Goal: Task Accomplishment & Management: Complete application form

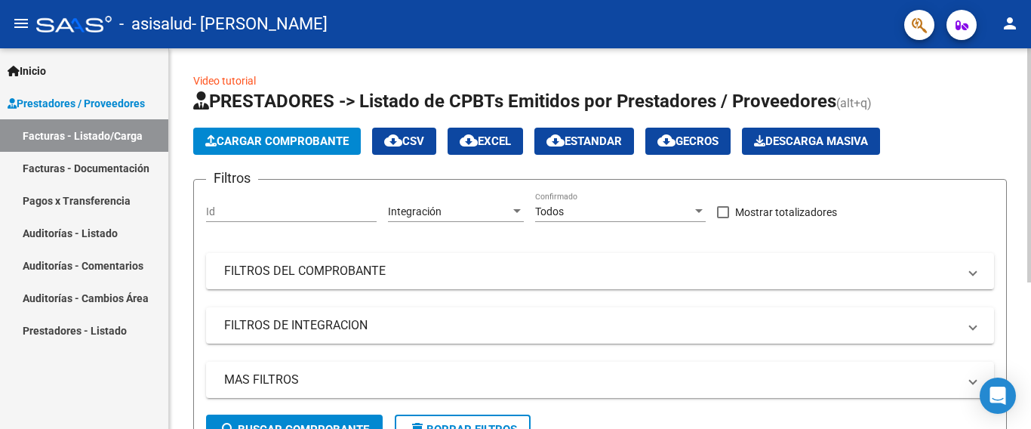
click at [542, 0] on html "menu - asisalud - [PERSON_NAME] person Inicio Instructivos Contacto OS Prestado…" at bounding box center [515, 214] width 1031 height 429
click at [334, 134] on button "Cargar Comprobante" at bounding box center [277, 141] width 168 height 27
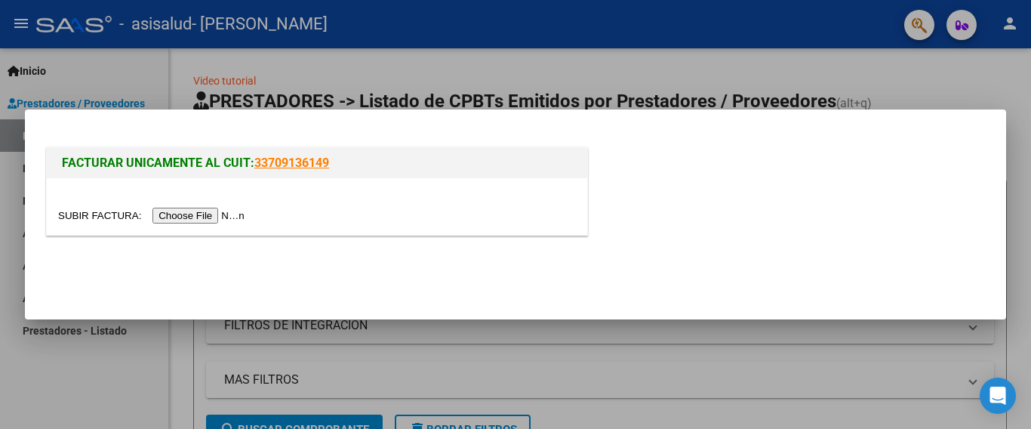
click at [240, 219] on input "file" at bounding box center [153, 216] width 191 height 16
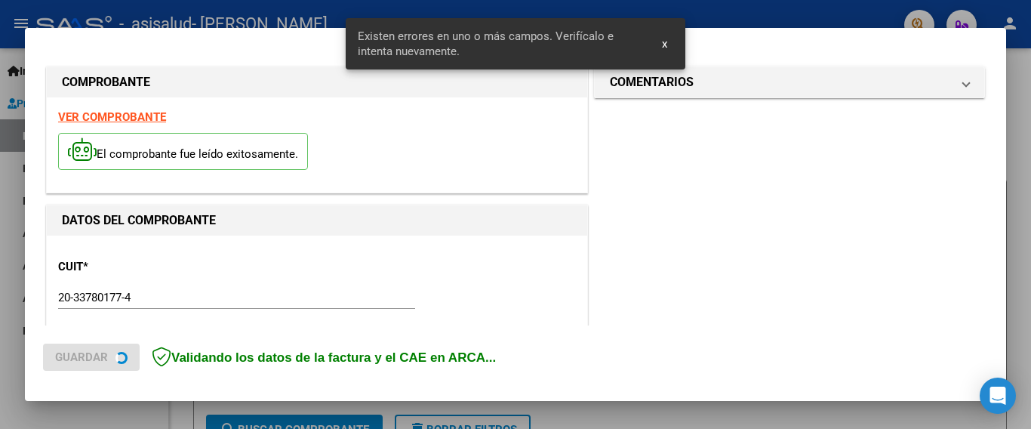
scroll to position [358, 0]
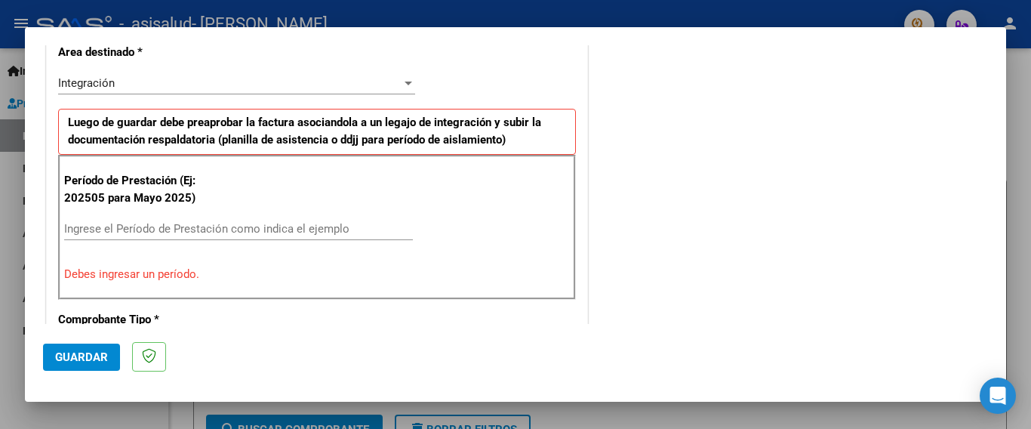
click at [345, 228] on input "Ingrese el Período de Prestación como indica el ejemplo" at bounding box center [238, 229] width 349 height 14
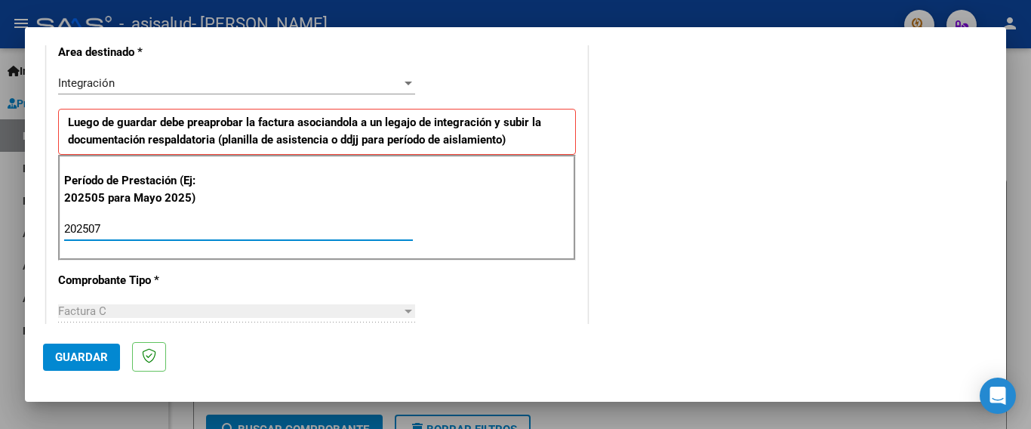
type input "202507"
click at [72, 351] on span "Guardar" at bounding box center [81, 357] width 53 height 14
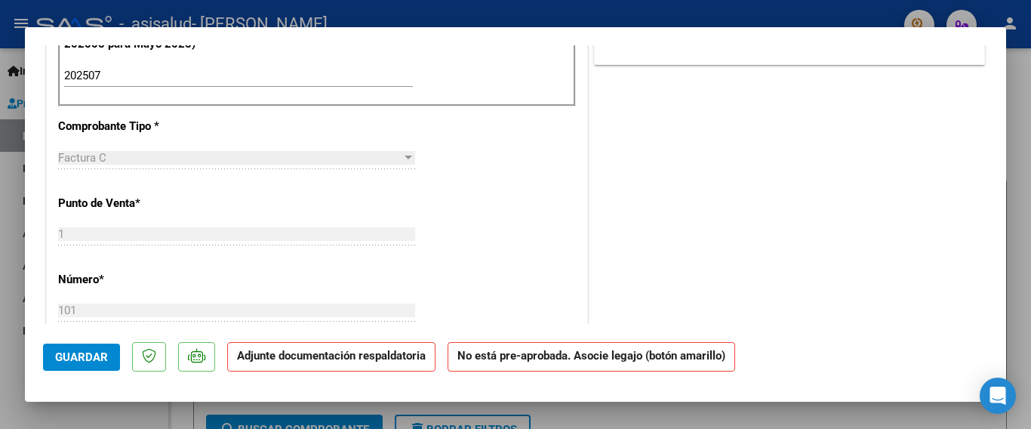
scroll to position [0, 0]
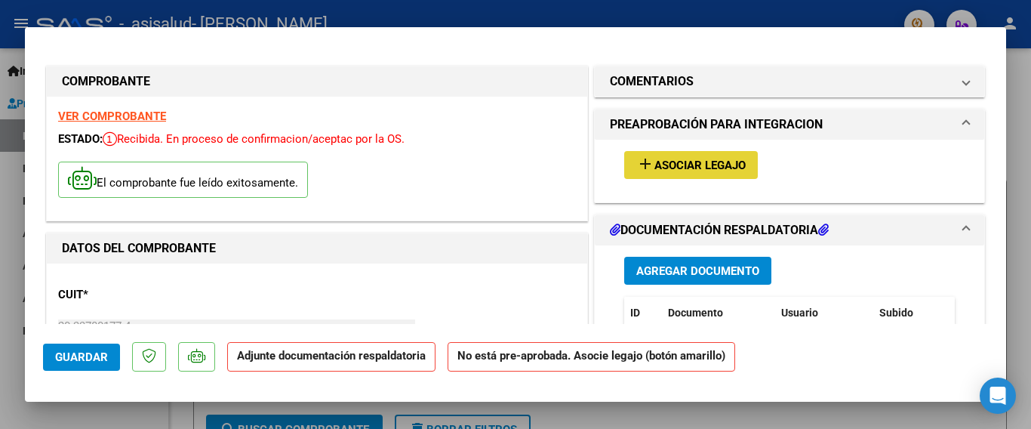
click at [641, 155] on mat-icon "add" at bounding box center [645, 164] width 18 height 18
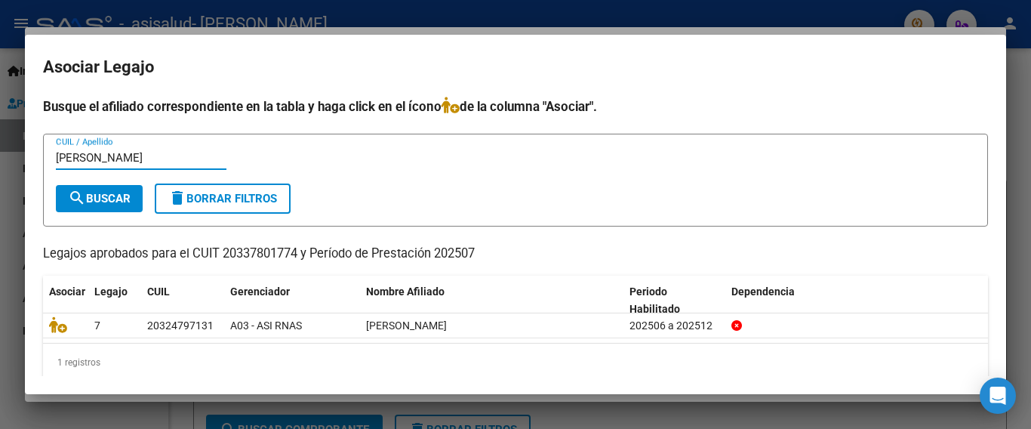
type input "[PERSON_NAME]"
click at [121, 206] on button "search Buscar" at bounding box center [99, 198] width 87 height 27
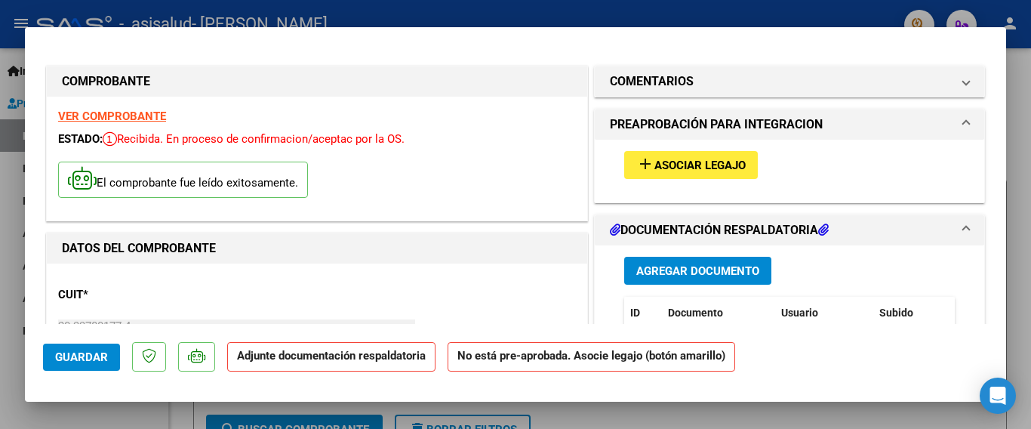
click at [302, 366] on p "Adjunte documentación respaldatoria" at bounding box center [331, 356] width 208 height 29
click at [685, 268] on span "Agregar Documento" at bounding box center [697, 271] width 123 height 14
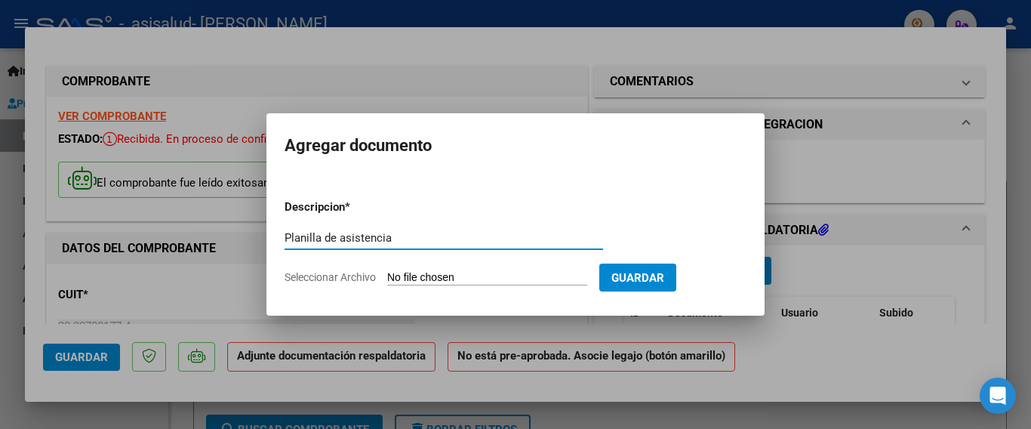
type input "Planilla de asistencia"
click at [479, 276] on input "Seleccionar Archivo" at bounding box center [487, 278] width 200 height 14
type input "C:\fakepath\image0.jpeg"
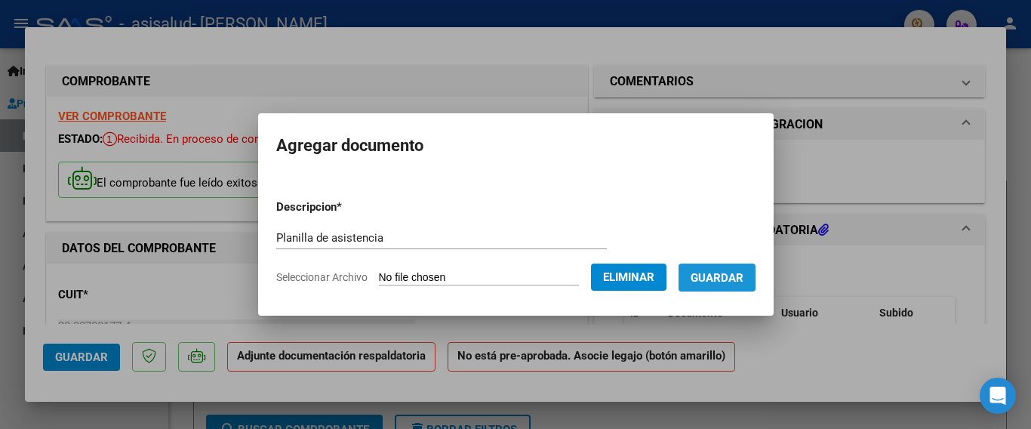
click at [735, 273] on span "Guardar" at bounding box center [717, 278] width 53 height 14
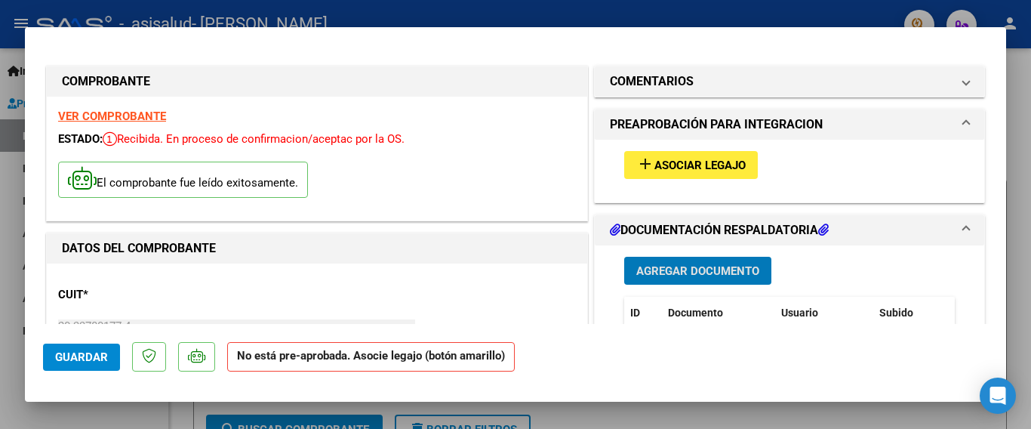
click at [80, 357] on span "Guardar" at bounding box center [81, 357] width 53 height 14
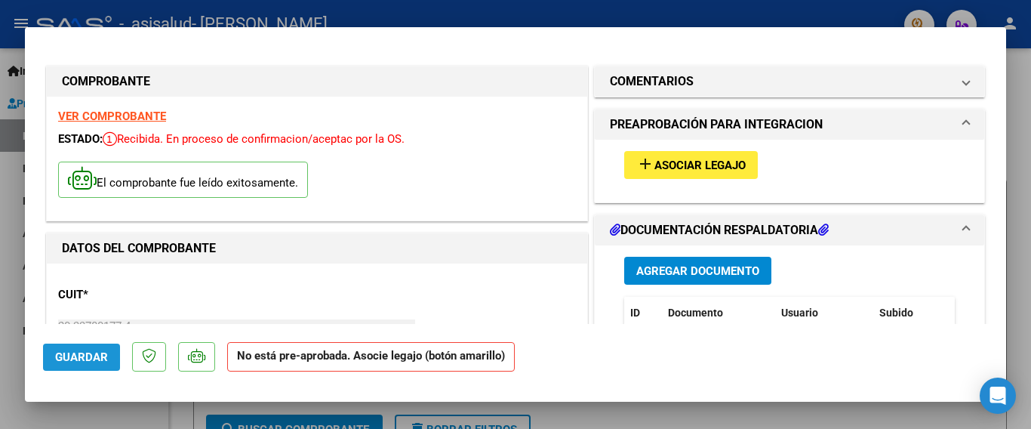
click at [80, 357] on span "Guardar" at bounding box center [81, 357] width 53 height 14
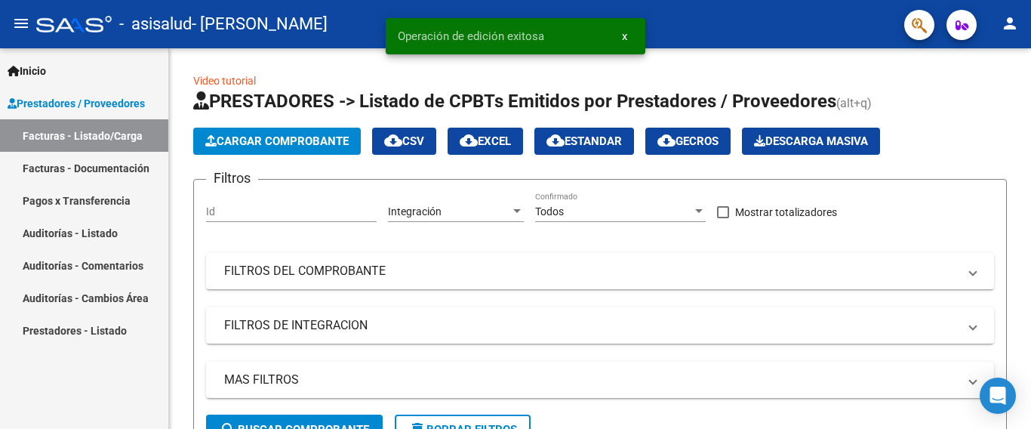
click at [113, 135] on link "Facturas - Listado/Carga" at bounding box center [84, 135] width 168 height 32
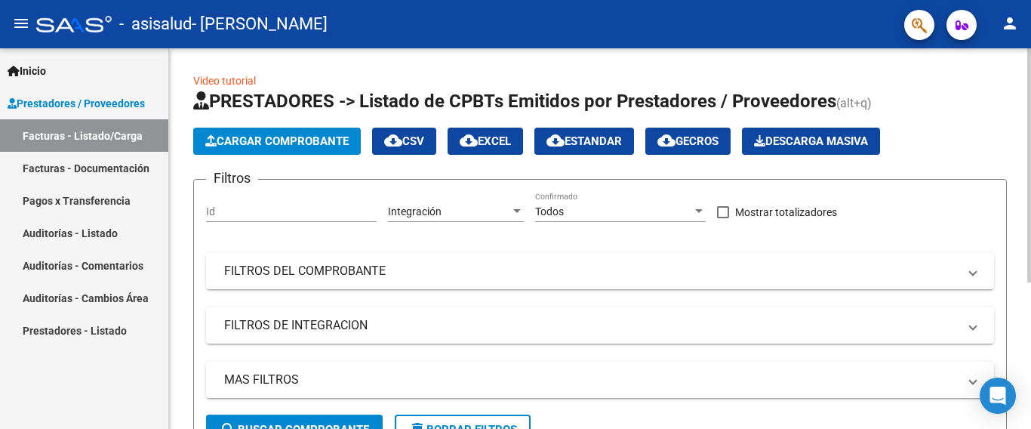
scroll to position [238, 0]
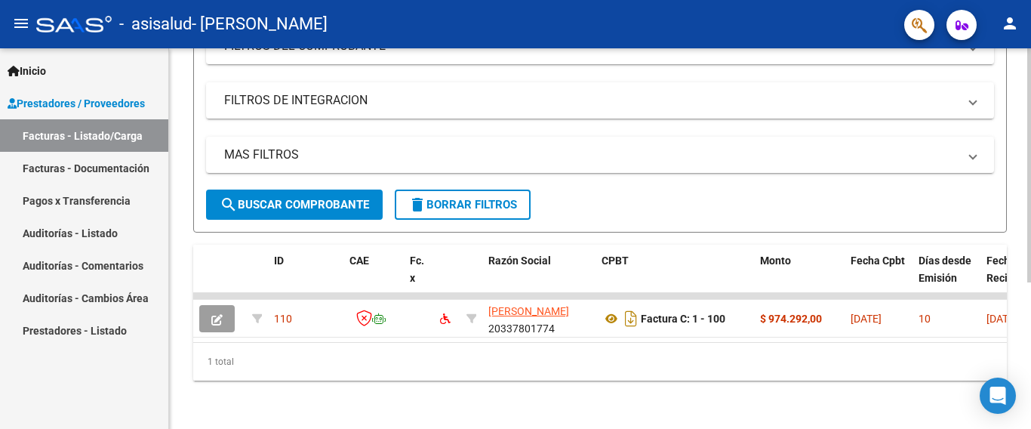
click at [1031, 344] on div at bounding box center [1029, 238] width 4 height 380
click at [1031, 282] on div at bounding box center [1029, 165] width 4 height 234
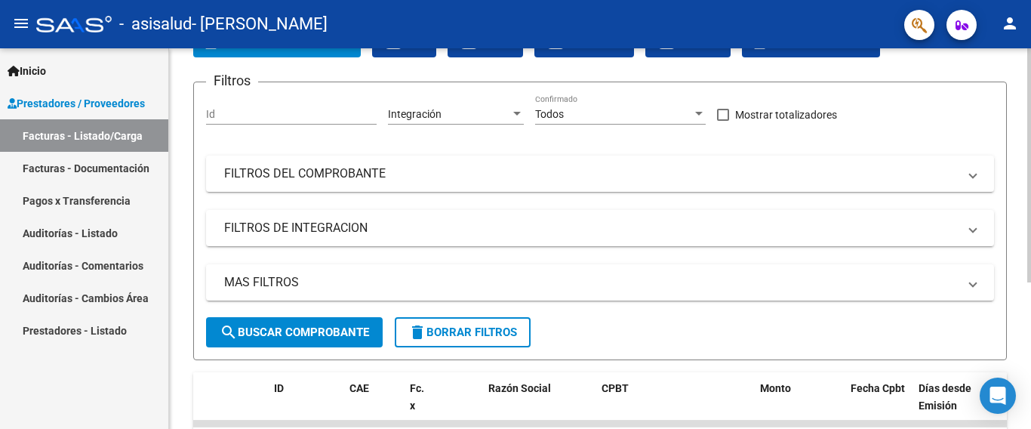
click at [1031, 232] on div at bounding box center [1029, 165] width 4 height 234
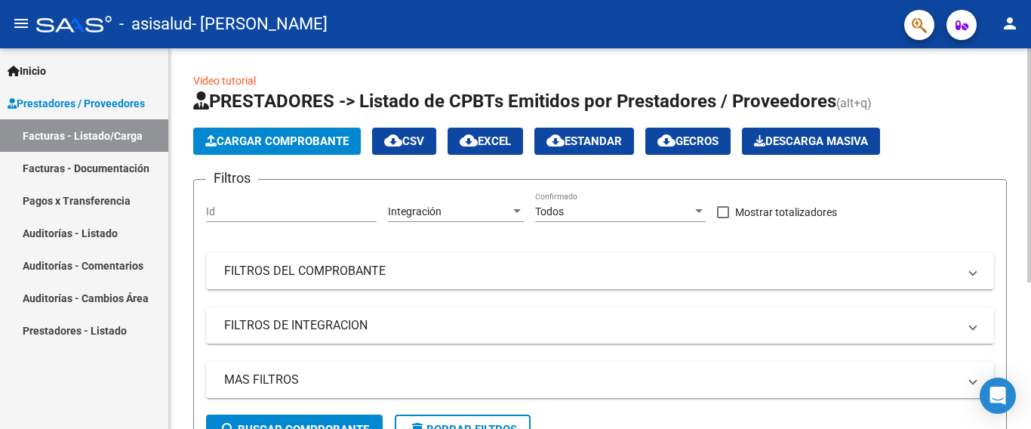
click at [1031, 70] on div at bounding box center [1029, 238] width 4 height 380
click at [1031, 70] on div at bounding box center [1029, 165] width 4 height 234
click at [292, 135] on span "Cargar Comprobante" at bounding box center [276, 141] width 143 height 14
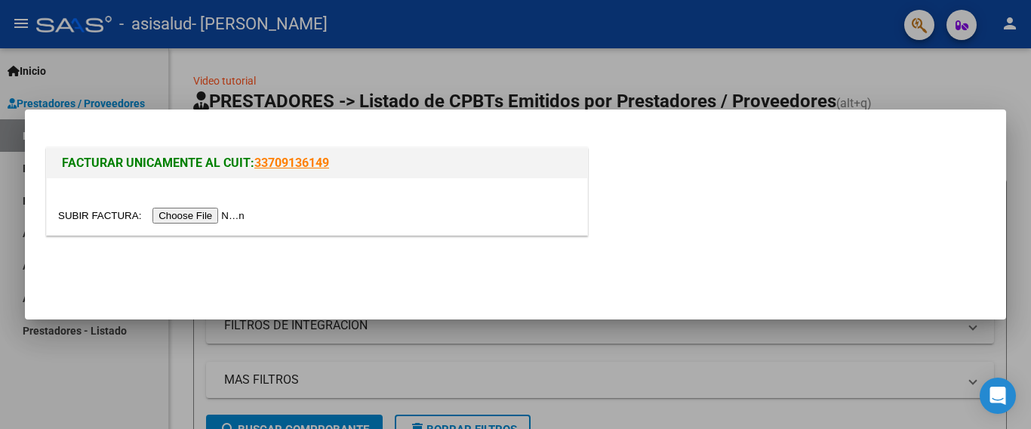
click at [226, 217] on input "file" at bounding box center [153, 216] width 191 height 16
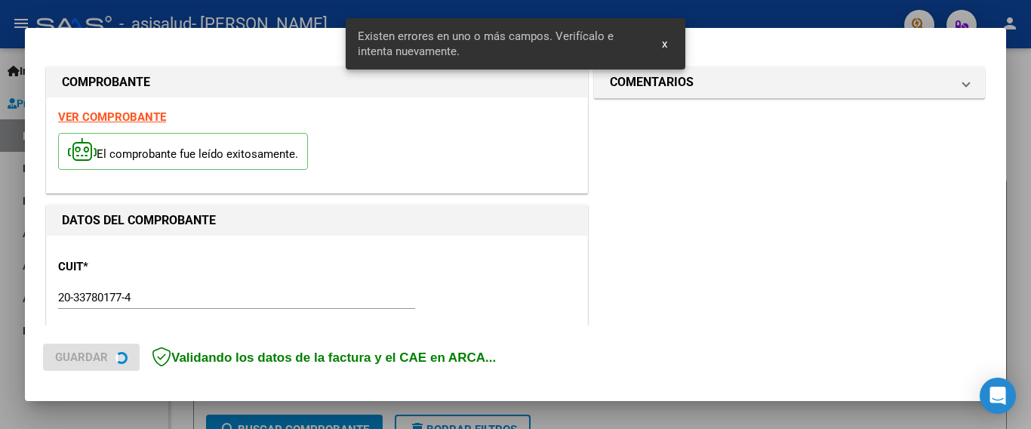
scroll to position [387, 0]
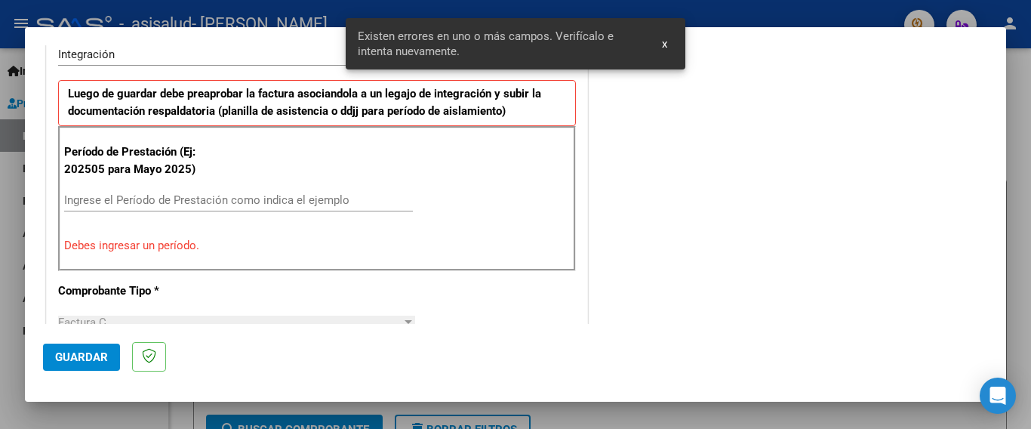
click at [308, 198] on input "Ingrese el Período de Prestación como indica el ejemplo" at bounding box center [238, 200] width 349 height 14
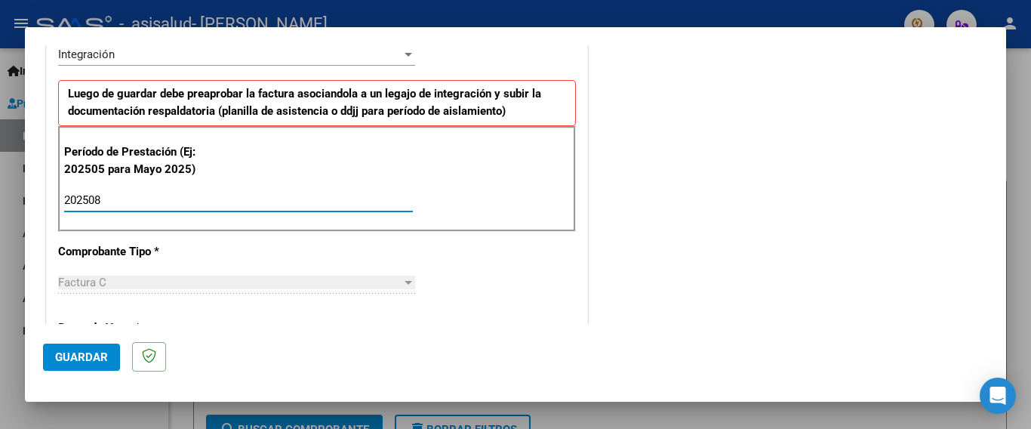
type input "202508"
click at [93, 358] on span "Guardar" at bounding box center [81, 357] width 53 height 14
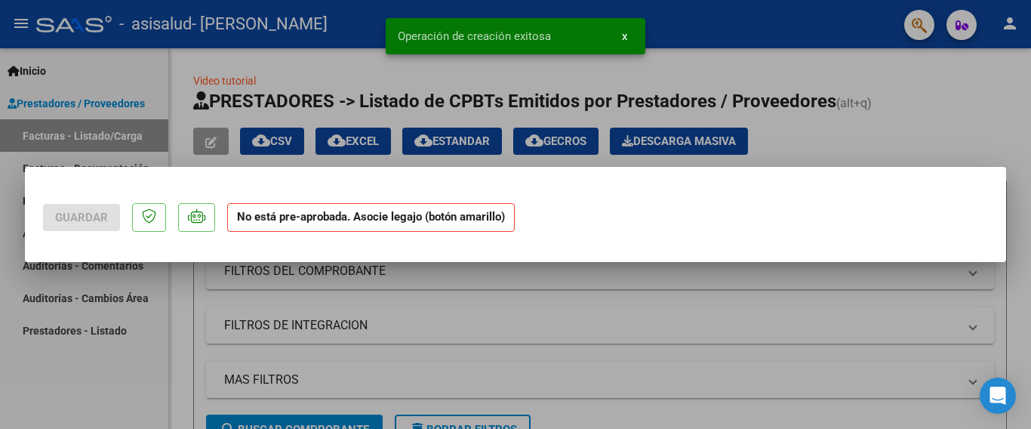
scroll to position [0, 0]
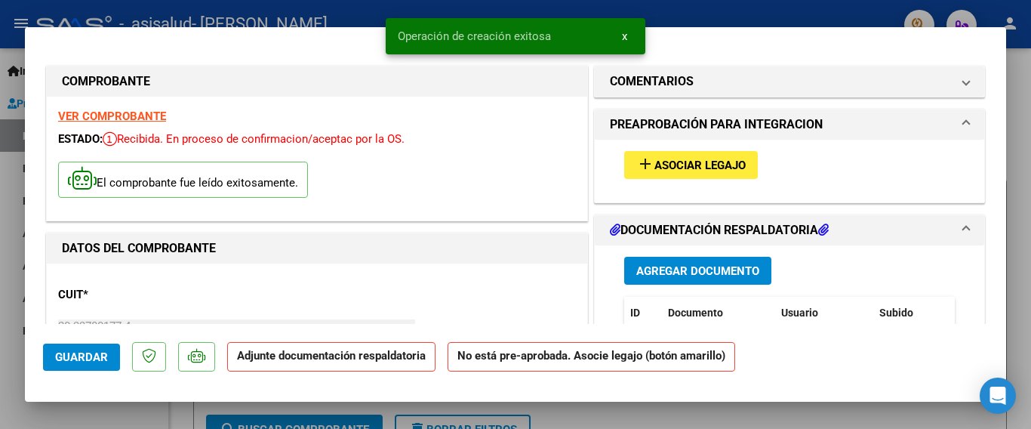
click at [658, 276] on span "Agregar Documento" at bounding box center [697, 271] width 123 height 14
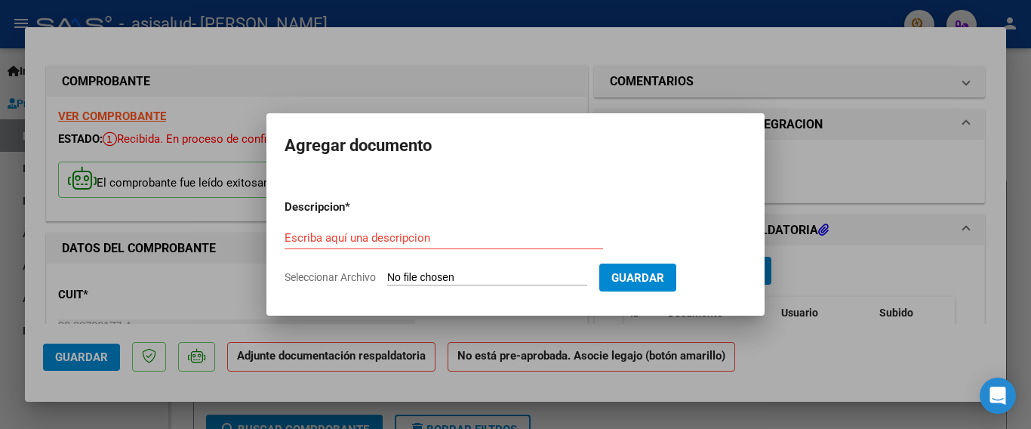
click at [424, 271] on input "Seleccionar Archivo" at bounding box center [487, 278] width 200 height 14
type input "C:\fakepath\IMG-20250905-WA0016.jpg"
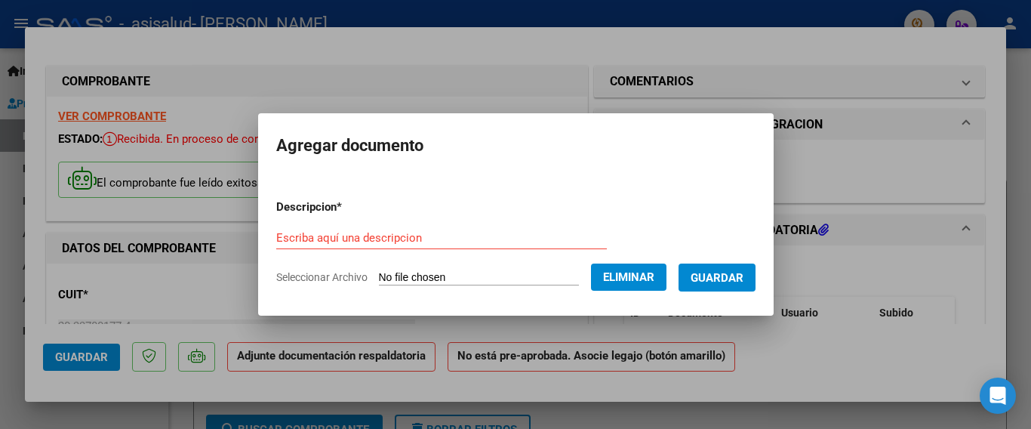
click at [519, 231] on input "Escriba aquí una descripcion" at bounding box center [441, 238] width 331 height 14
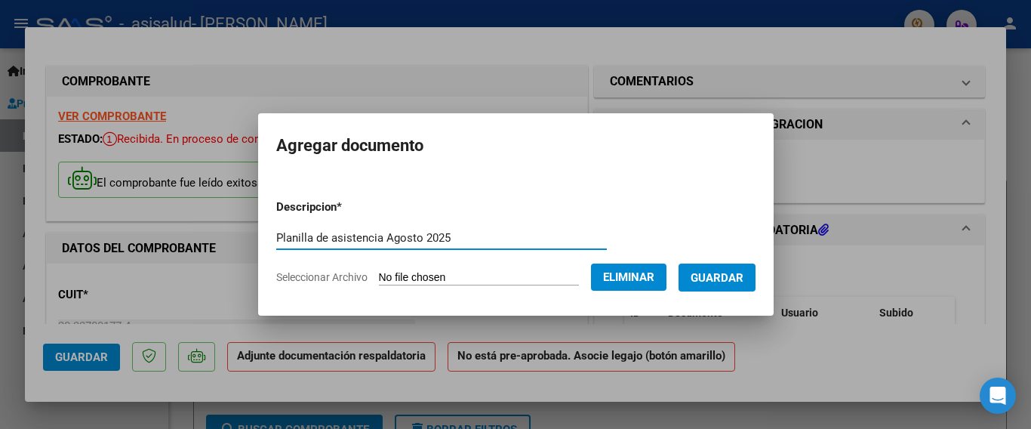
type input "Planilla de asistencia Agosto 2025"
click at [713, 289] on button "Guardar" at bounding box center [717, 277] width 77 height 28
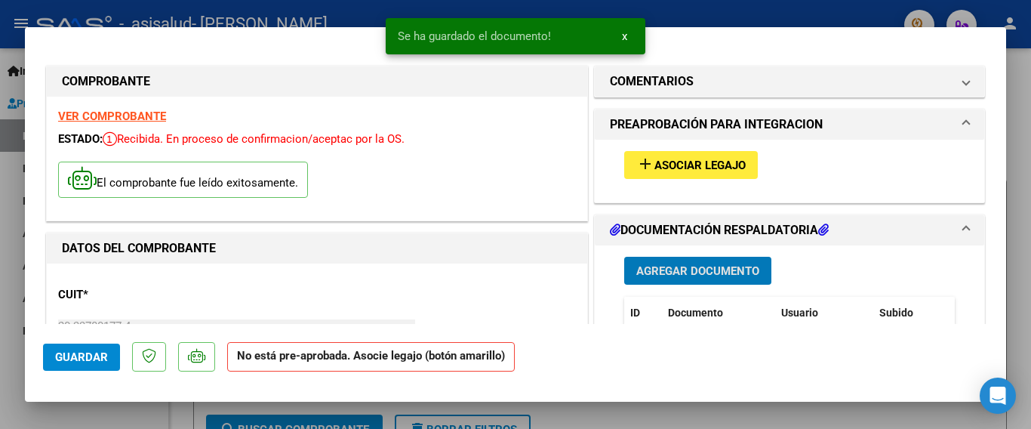
click at [112, 352] on button "Guardar" at bounding box center [81, 357] width 77 height 27
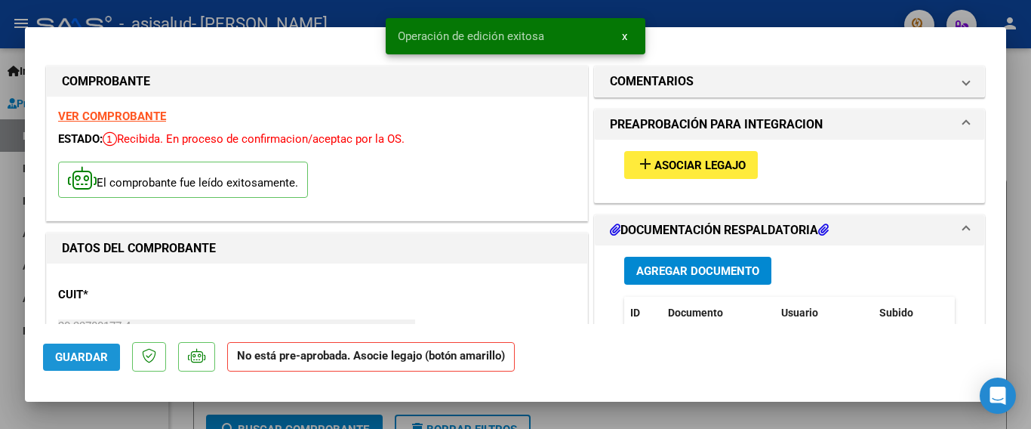
click at [112, 352] on button "Guardar" at bounding box center [81, 357] width 77 height 27
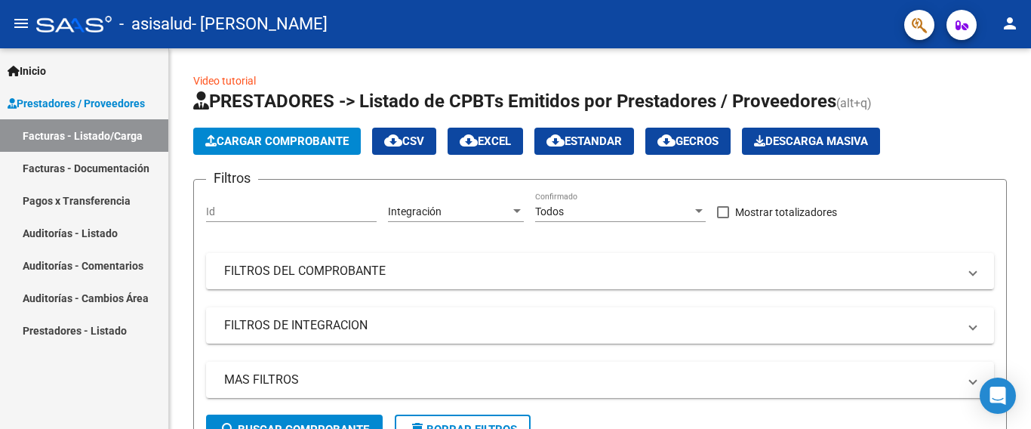
click at [20, 28] on mat-icon "menu" at bounding box center [21, 23] width 18 height 18
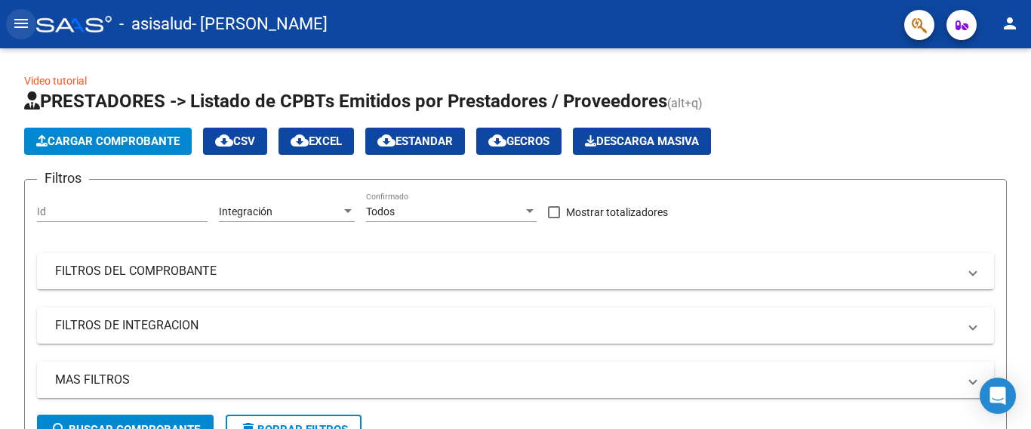
click at [18, 18] on mat-icon "menu" at bounding box center [21, 23] width 18 height 18
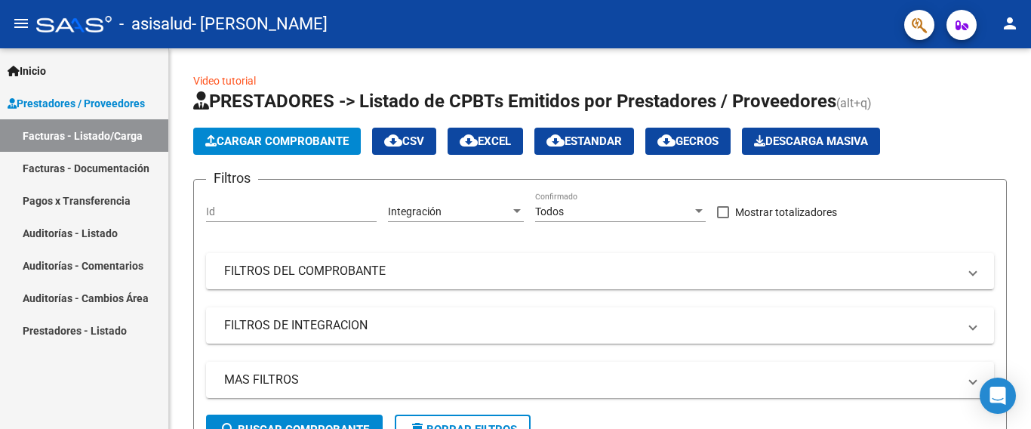
click at [79, 159] on link "Facturas - Documentación" at bounding box center [84, 168] width 168 height 32
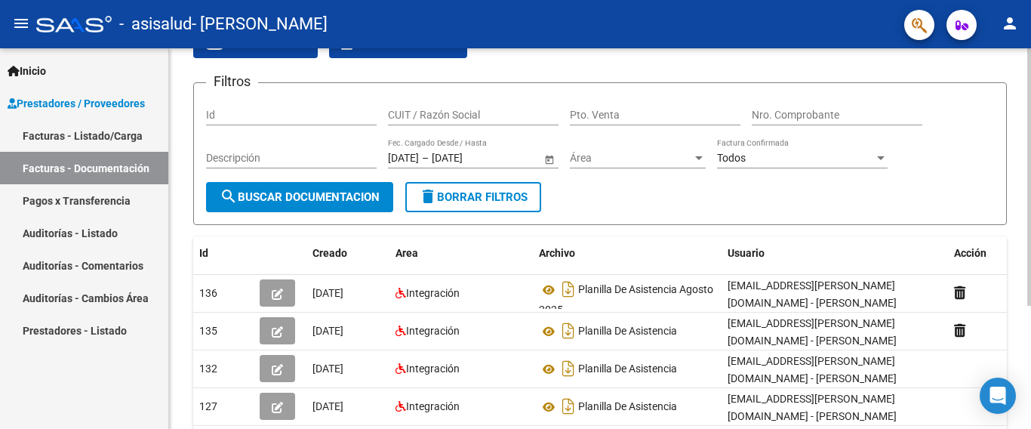
click at [1031, 162] on div at bounding box center [1029, 176] width 4 height 257
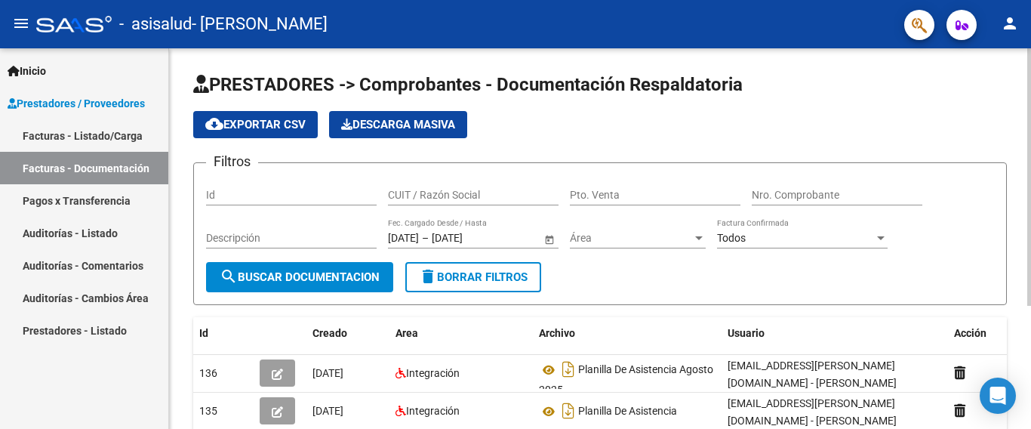
click at [1031, 29] on div "menu - asisalud - [PERSON_NAME] person Inicio Instructivos Contacto OS Prestado…" at bounding box center [515, 214] width 1031 height 429
